Goal: Transaction & Acquisition: Purchase product/service

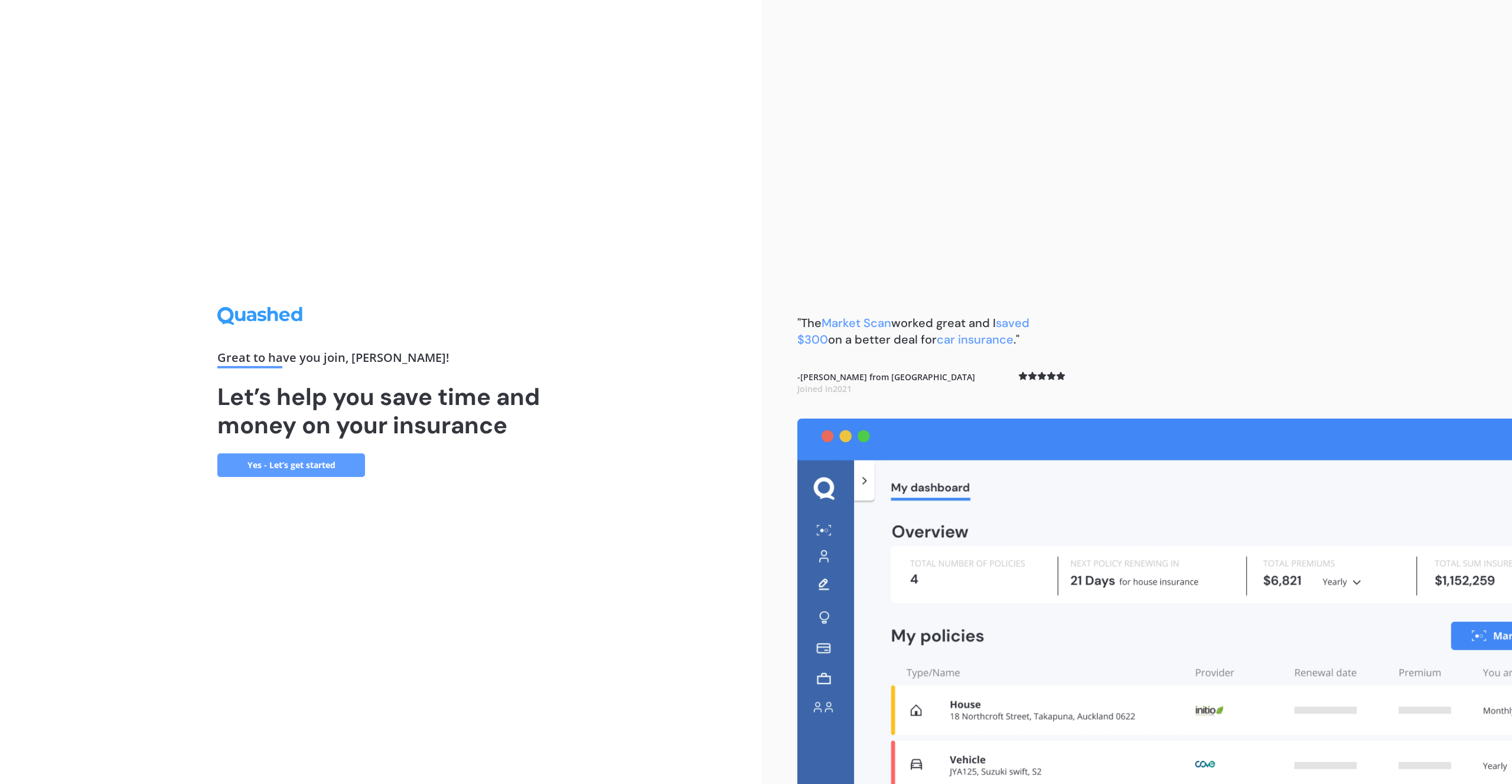
click at [305, 468] on link "Yes - Let’s get started" at bounding box center [291, 465] width 147 height 24
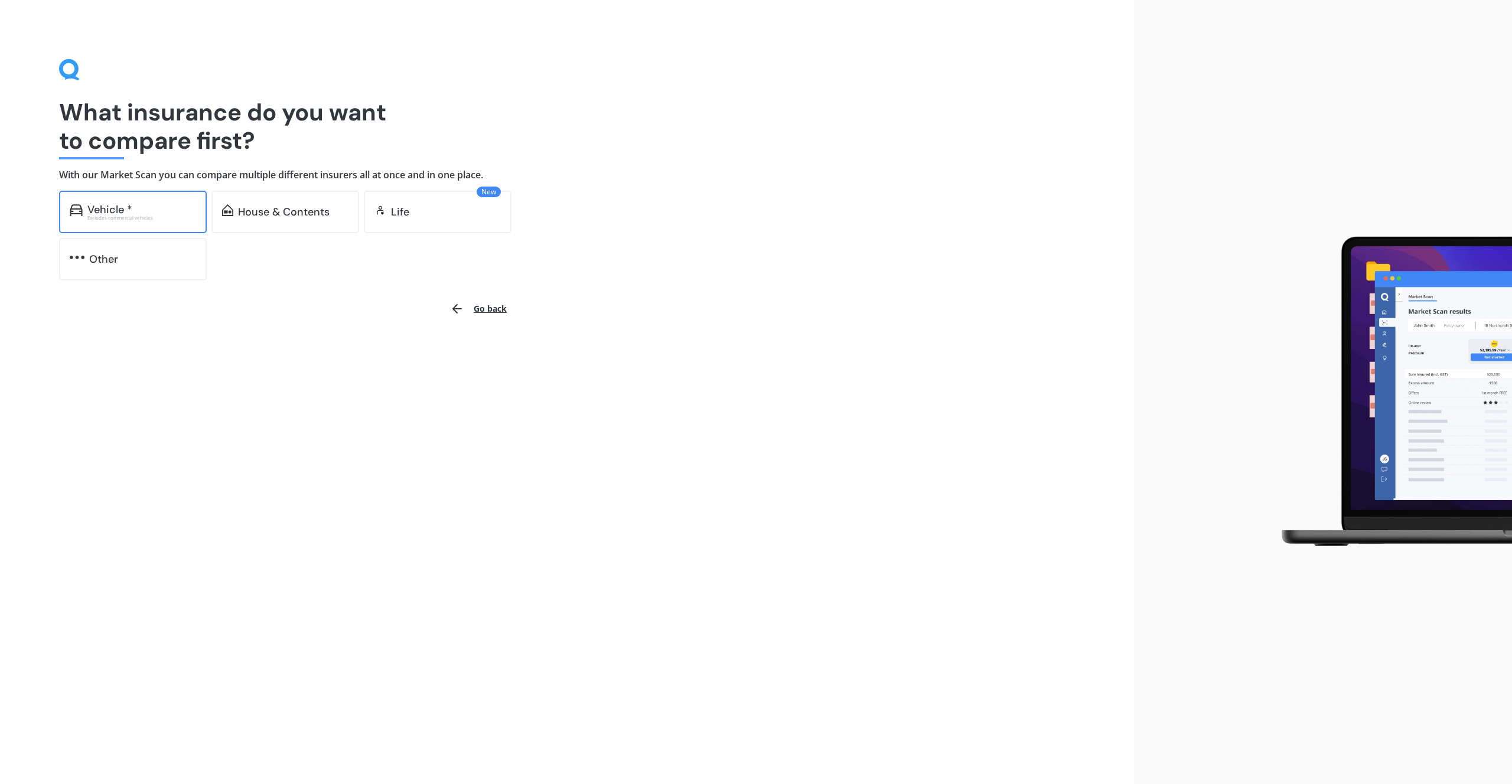
click at [126, 213] on div "Vehicle *" at bounding box center [110, 210] width 45 height 12
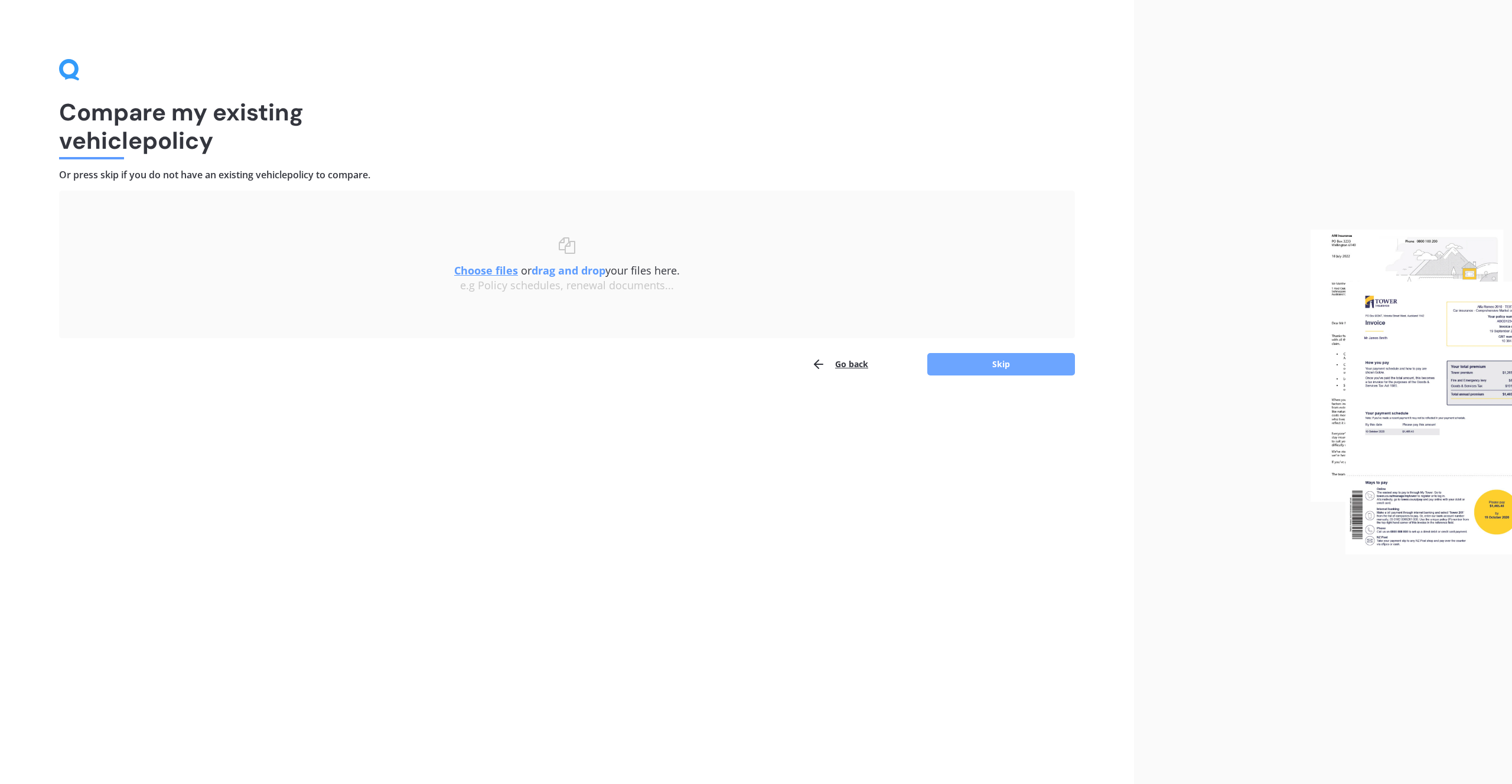
click at [1005, 364] on button "Skip" at bounding box center [1001, 364] width 147 height 22
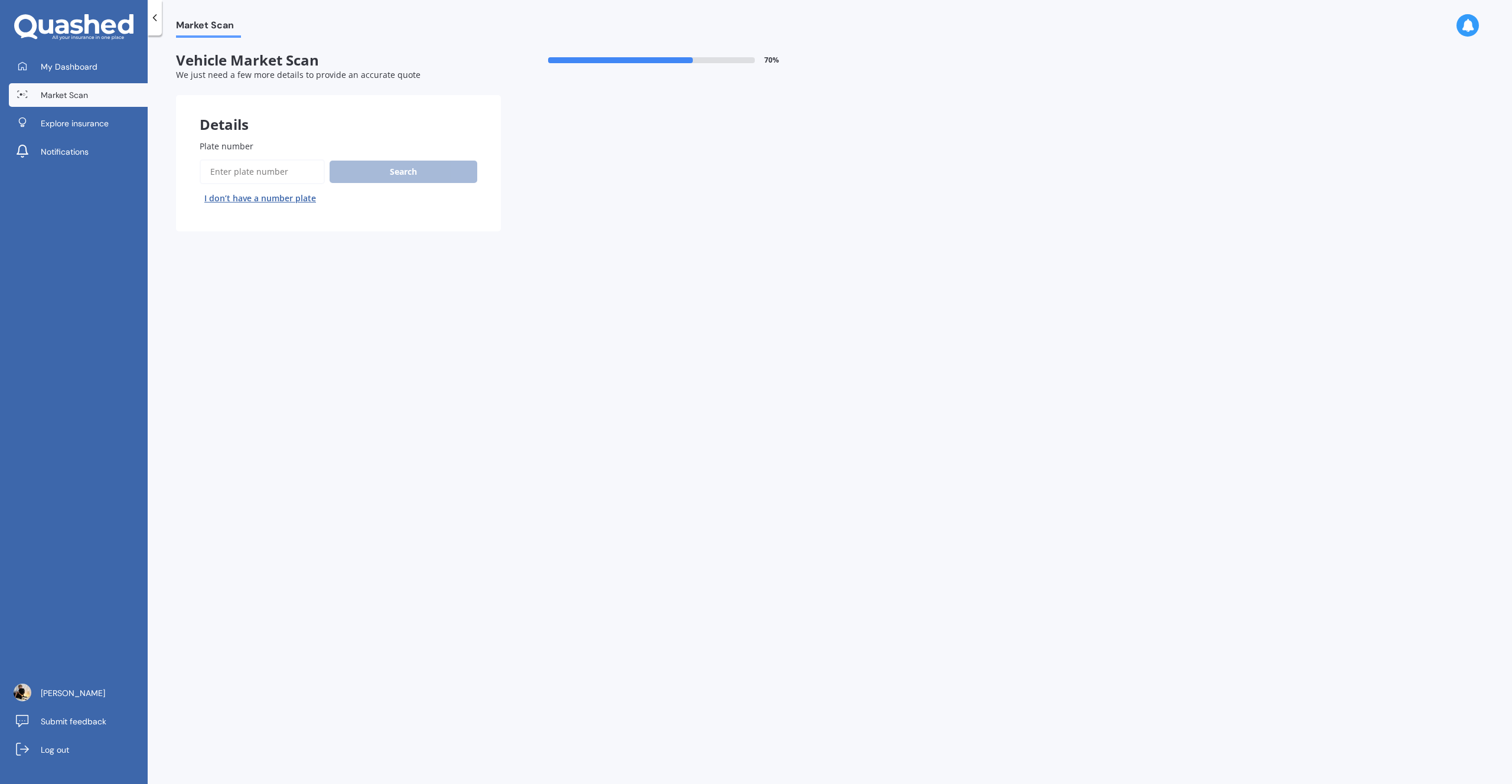
click at [223, 175] on input "Plate number" at bounding box center [262, 172] width 125 height 25
type input "gab887"
click at [414, 171] on button "Search" at bounding box center [403, 172] width 147 height 22
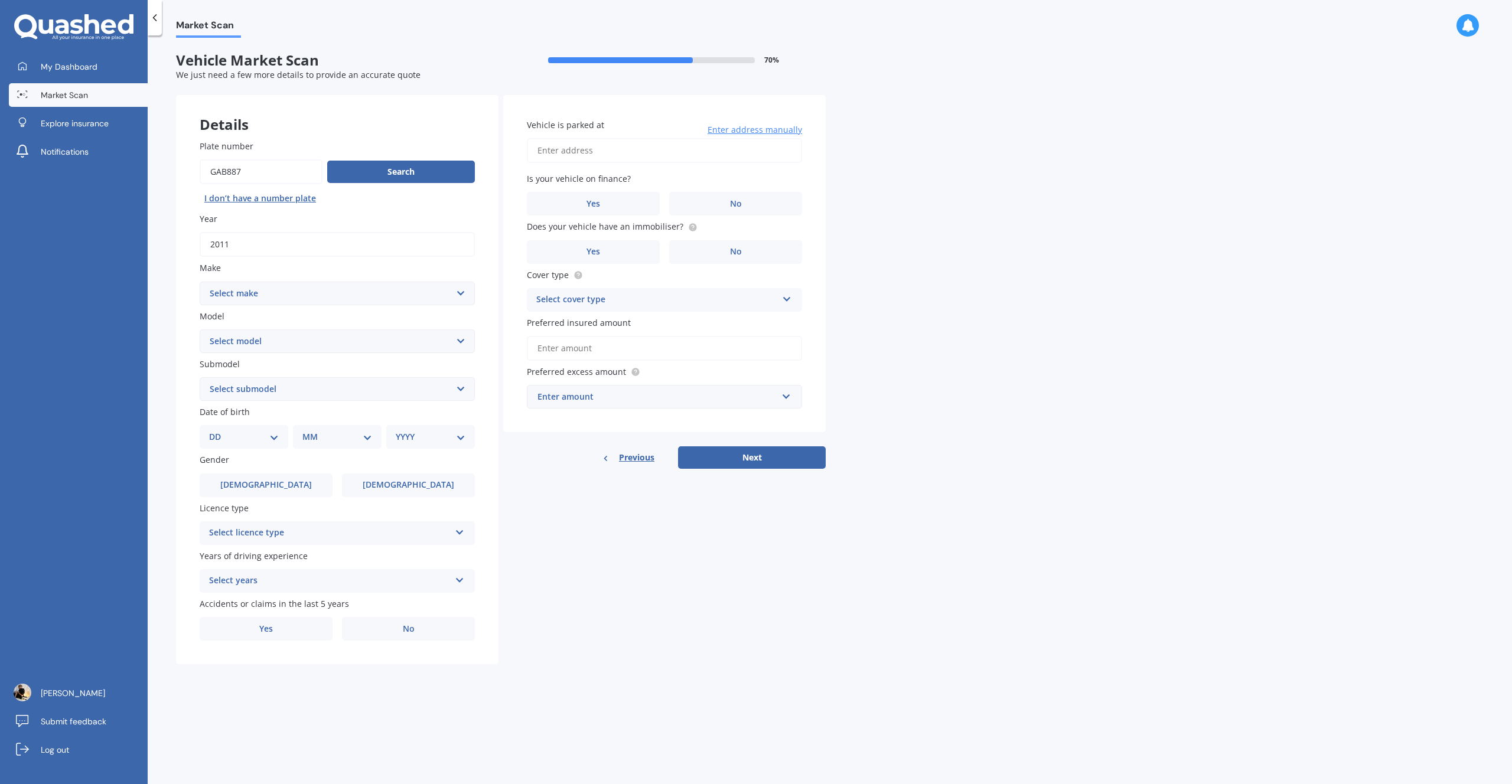
click at [415, 171] on button "Search" at bounding box center [401, 172] width 147 height 22
click at [200, 282] on select "Select make AC ALFA ROMEO ASTON MARTIN AUDI AUSTIN BEDFORD Bentley BMW BYD CADI…" at bounding box center [337, 293] width 276 height 24
select select "MERCEDES BENZ"
click option "MERCEDES BENZ" at bounding box center [0, 0] width 0 height 0
click at [200, 330] on select "Select model 190 200 220 230 240 250 260 280 300 320 350 380 400 420 450 500 55…" at bounding box center [337, 341] width 276 height 24
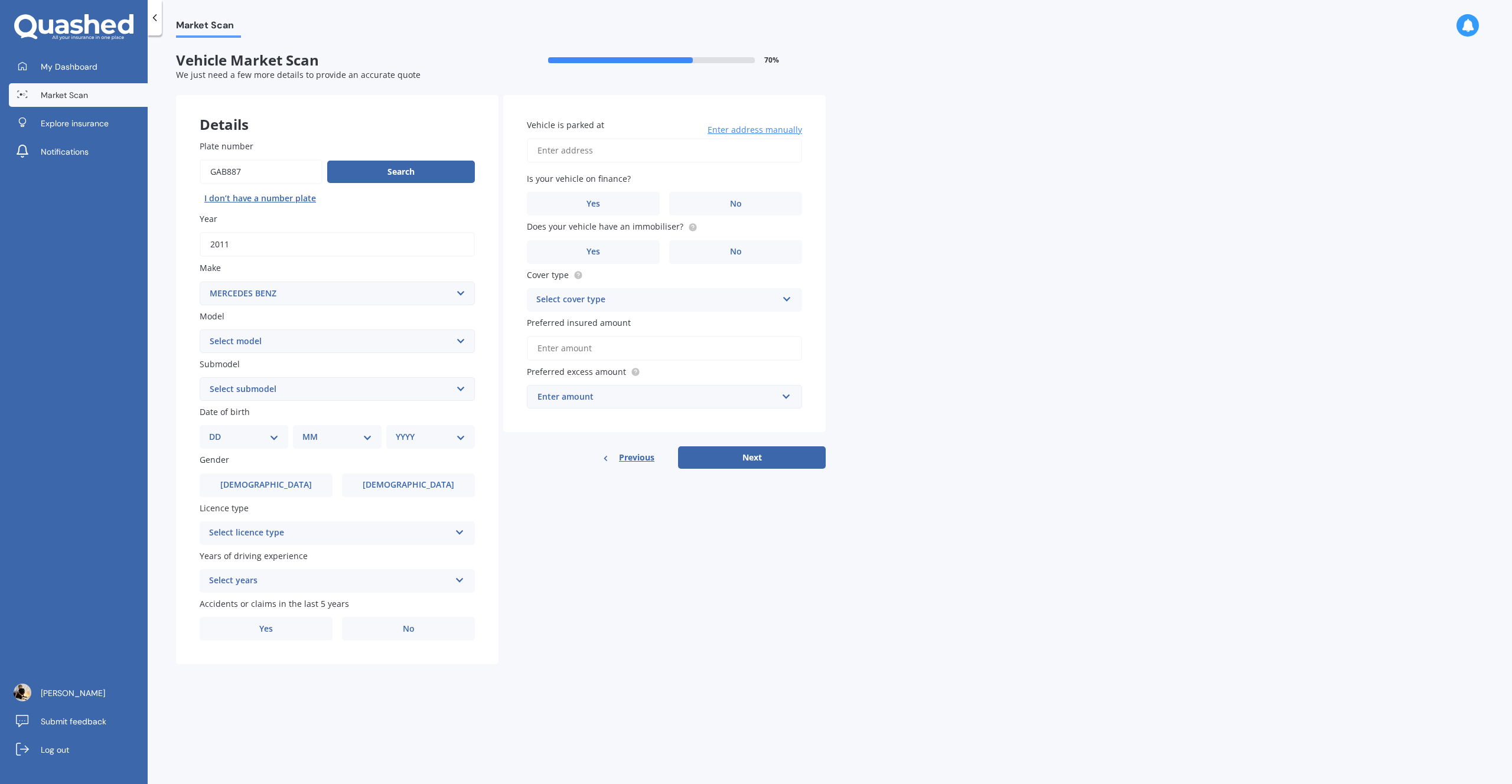
select select "E"
click option "E" at bounding box center [0, 0] width 0 height 0
select select "500"
click option "500" at bounding box center [0, 0] width 0 height 0
